Goal: Find specific page/section: Find specific page/section

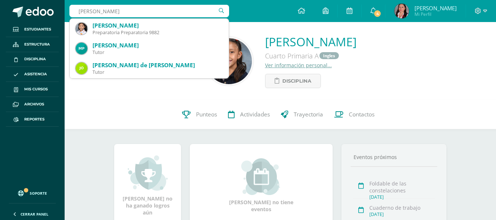
type input "pilar rosales"
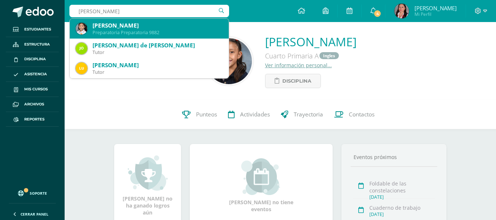
click at [145, 31] on div "Preparatoria Preparatoria 9882" at bounding box center [157, 32] width 130 height 6
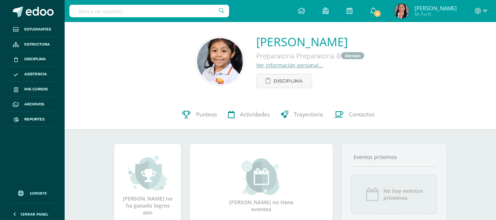
click at [278, 64] on link "Ver información personal..." at bounding box center [289, 65] width 67 height 7
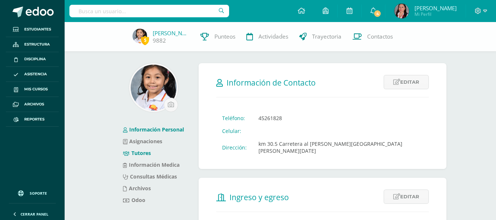
click at [140, 155] on link "Tutores" at bounding box center [137, 152] width 28 height 7
